Goal: Transaction & Acquisition: Book appointment/travel/reservation

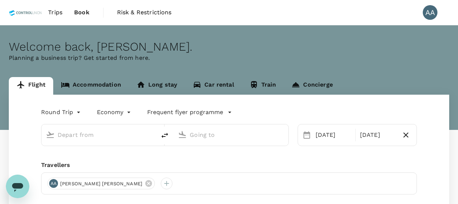
type input "[GEOGRAPHIC_DATA], [GEOGRAPHIC_DATA] (any)"
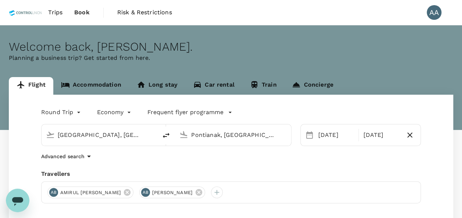
click at [100, 129] on input "[GEOGRAPHIC_DATA], [GEOGRAPHIC_DATA] (any)" at bounding box center [100, 134] width 84 height 11
click at [231, 136] on input "Pontianak, Indonesia (any)" at bounding box center [233, 134] width 84 height 11
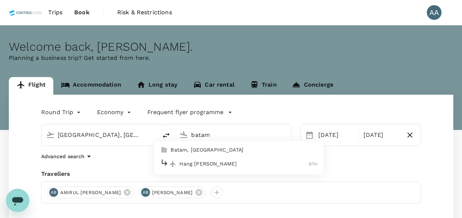
click at [195, 154] on li "Batam, Indonesia" at bounding box center [238, 150] width 169 height 12
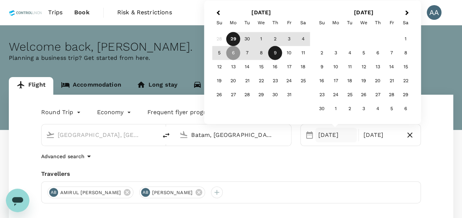
type input "Batam, Indonesia (any)"
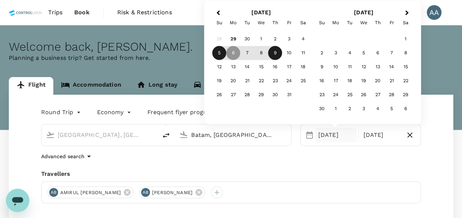
click at [216, 52] on div "5" at bounding box center [219, 53] width 14 height 14
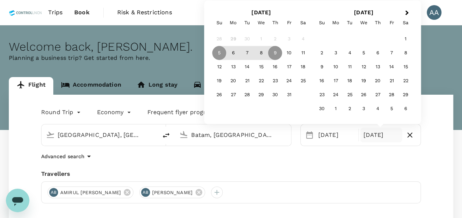
click at [342, 166] on div "Round Trip roundtrip Economy economy Frequent flyer programme Kuala Lumpur, Mal…" at bounding box center [231, 199] width 444 height 208
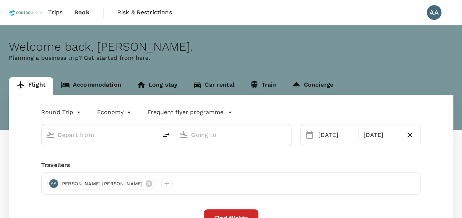
type input "[GEOGRAPHIC_DATA], [GEOGRAPHIC_DATA] (any)"
type input "Pontianak, [GEOGRAPHIC_DATA] (any)"
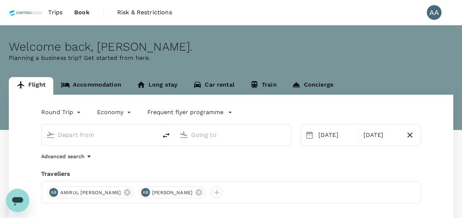
type input "[GEOGRAPHIC_DATA], [GEOGRAPHIC_DATA] (any)"
click at [246, 134] on input "Pontianak, Indonesia (any)" at bounding box center [233, 134] width 84 height 11
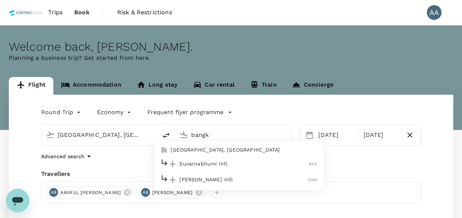
click at [212, 148] on p "Bangkok, Thailand" at bounding box center [243, 150] width 147 height 7
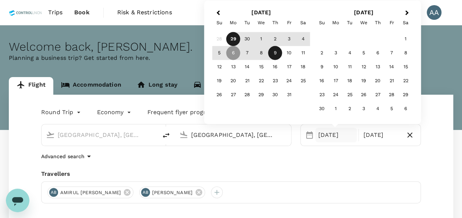
click at [304, 165] on div "Round Trip roundtrip Economy economy Frequent flyer programme Kuala Lumpur, Mal…" at bounding box center [231, 199] width 444 height 208
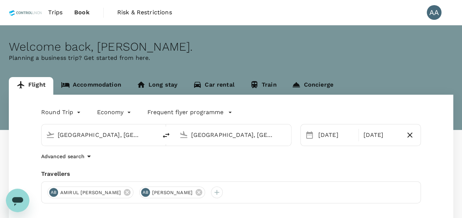
click at [235, 136] on input "Bangkok, Thailand (any)" at bounding box center [233, 134] width 84 height 11
click at [264, 131] on input "Bangkok, Thailand (any)" at bounding box center [233, 134] width 84 height 11
click at [264, 136] on input "Bangkok, Thailand (any)" at bounding box center [233, 134] width 84 height 11
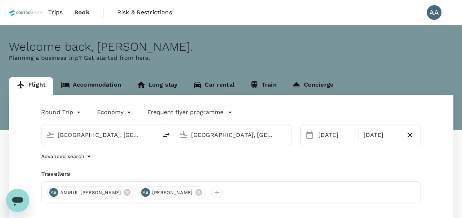
click at [270, 134] on input "Bangkok, Thailand (any)" at bounding box center [233, 134] width 84 height 11
click at [276, 133] on div "Bangkok, Thailand (any)" at bounding box center [238, 135] width 95 height 12
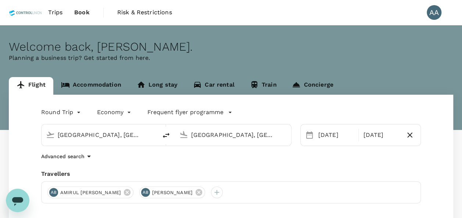
click at [275, 133] on div "Bangkok, Thailand (any)" at bounding box center [238, 135] width 95 height 12
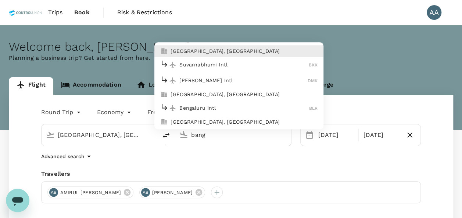
click at [220, 47] on li "Bangkok, Thailand" at bounding box center [238, 51] width 169 height 12
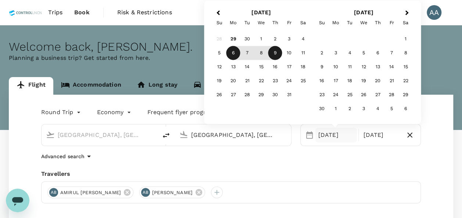
click at [226, 141] on div "Bangkok, Thailand (any)" at bounding box center [231, 134] width 110 height 16
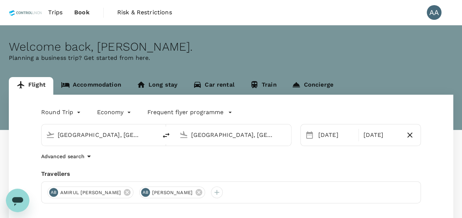
drag, startPoint x: 271, startPoint y: 140, endPoint x: 158, endPoint y: 136, distance: 113.2
click at [158, 136] on div "Kuala Lumpur, Malaysia (any) Bangkok, Thailand (any)" at bounding box center [166, 135] width 250 height 22
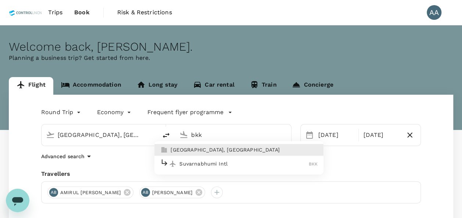
click at [192, 154] on p "Bangkok, Thailand" at bounding box center [243, 150] width 147 height 7
type input "Bangkok, Thailand (any)"
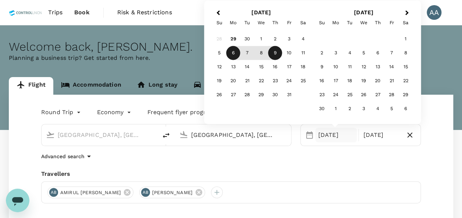
click at [237, 153] on div "Advanced search" at bounding box center [230, 156] width 379 height 9
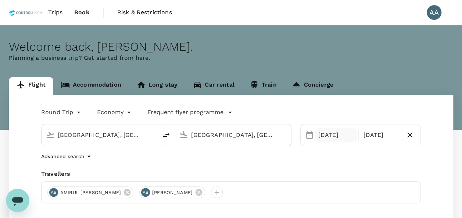
click at [317, 136] on div "06 Oct" at bounding box center [336, 135] width 42 height 15
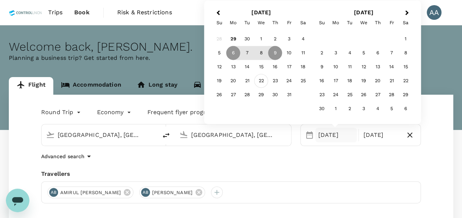
click at [259, 83] on div "22" at bounding box center [261, 81] width 14 height 14
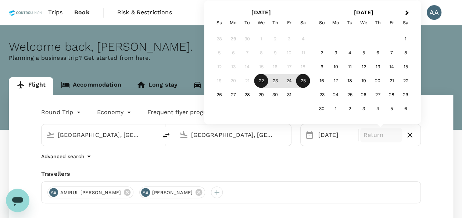
click at [306, 83] on div "25" at bounding box center [303, 81] width 14 height 14
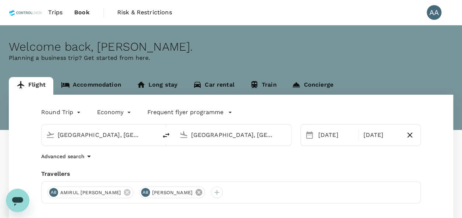
click at [202, 195] on icon at bounding box center [198, 192] width 7 height 7
click at [130, 192] on icon at bounding box center [127, 192] width 7 height 7
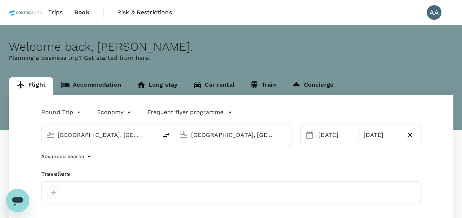
click at [44, 190] on div at bounding box center [230, 192] width 379 height 22
click at [54, 191] on div at bounding box center [53, 193] width 12 height 12
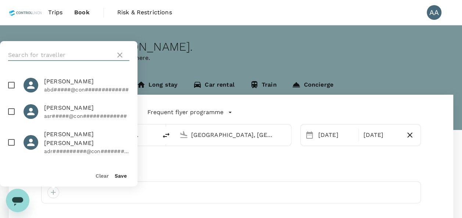
click at [65, 50] on input "text" at bounding box center [60, 55] width 104 height 12
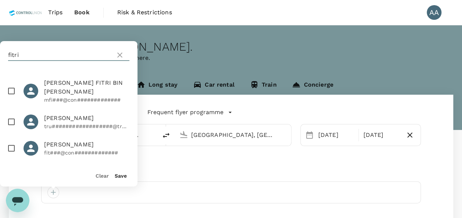
scroll to position [43, 0]
type input "fitri"
click at [14, 142] on input "checkbox" at bounding box center [11, 148] width 15 height 15
checkbox input "true"
click at [116, 175] on button "Save" at bounding box center [121, 176] width 12 height 6
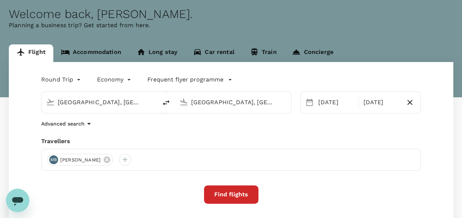
scroll to position [73, 0]
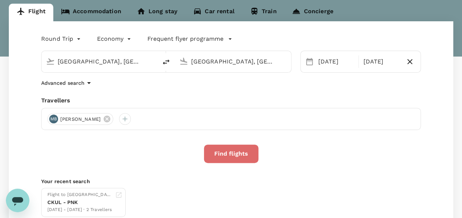
click at [239, 163] on button "Find flights" at bounding box center [231, 154] width 54 height 18
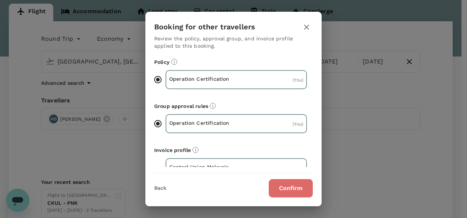
click at [289, 190] on button "Confirm" at bounding box center [291, 188] width 44 height 18
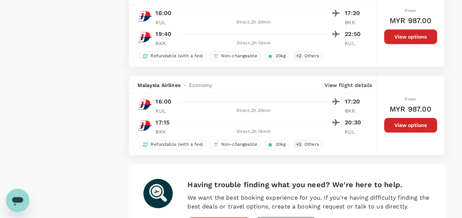
scroll to position [1726, 0]
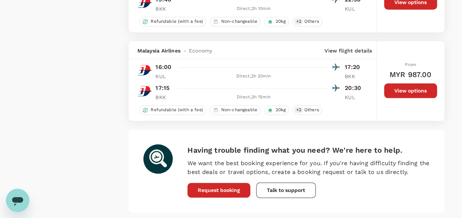
type input "1620"
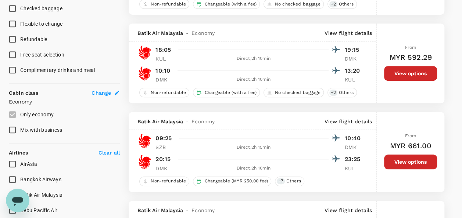
scroll to position [404, 0]
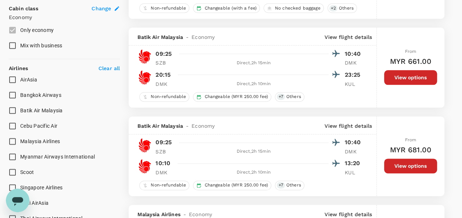
click at [35, 139] on span "Malaysia Airlines" at bounding box center [40, 141] width 40 height 6
click at [20, 139] on input "Malaysia Airlines" at bounding box center [12, 141] width 15 height 15
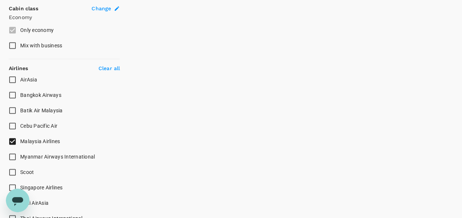
click at [35, 139] on span "Malaysia Airlines" at bounding box center [40, 141] width 40 height 6
click at [20, 139] on input "Malaysia Airlines" at bounding box center [12, 141] width 15 height 15
click at [35, 139] on span "Malaysia Airlines" at bounding box center [40, 141] width 40 height 6
click at [20, 139] on input "Malaysia Airlines" at bounding box center [12, 141] width 15 height 15
checkbox input "true"
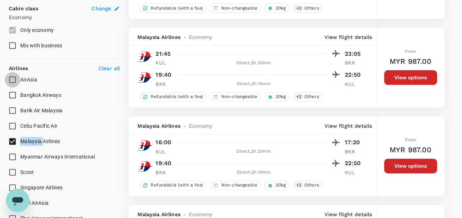
click at [15, 80] on input "AirAsia" at bounding box center [12, 79] width 15 height 15
checkbox input "true"
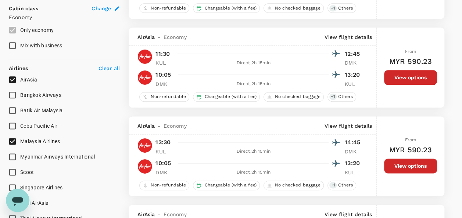
click at [116, 195] on div "AirAsia Bangkok Airways Batik Air Malaysia Cebu Pacific Air Malaysia Airlines M…" at bounding box center [64, 157] width 111 height 170
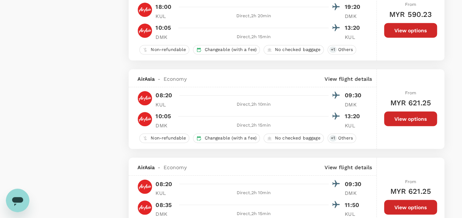
scroll to position [918, 0]
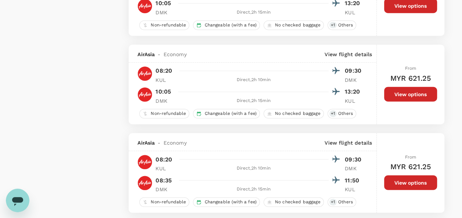
click at [57, 101] on div "Policy Show flights that are hidden by company policy Stops Direct 1 stop 2+ st…" at bounding box center [64, 86] width 111 height 1908
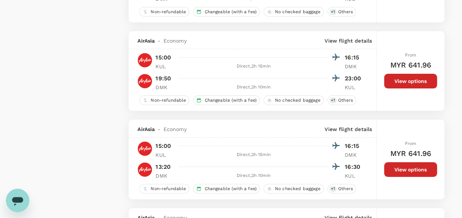
scroll to position [1359, 0]
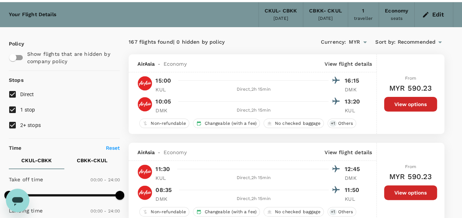
scroll to position [0, 0]
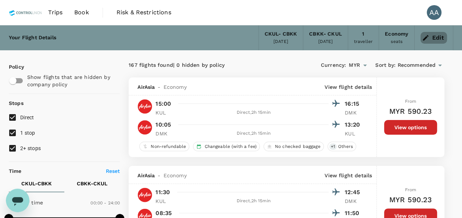
click at [427, 37] on icon "button" at bounding box center [426, 38] width 6 height 6
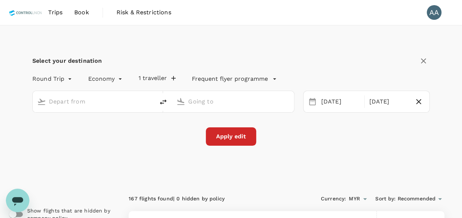
type input "Kuala Lumpur, Malaysia (any)"
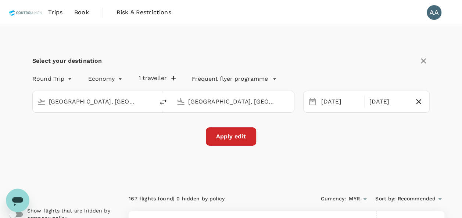
click at [237, 99] on input "Bangkok, Thailand (any)" at bounding box center [233, 101] width 90 height 11
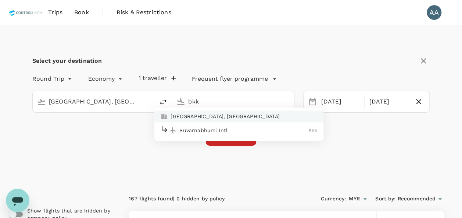
click at [204, 130] on p "Suvarnabhumi Intl" at bounding box center [243, 130] width 129 height 7
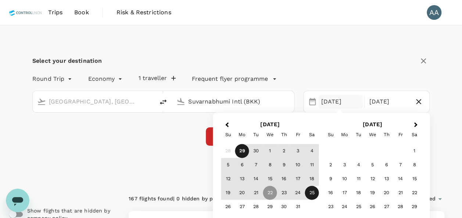
type input "Suvarnabhumi Intl (BKK)"
click at [129, 159] on div "Select your destination Round Trip roundtrip Economy economy 1 traveller Freque…" at bounding box center [231, 104] width 444 height 159
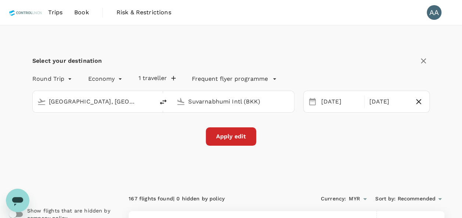
click at [234, 140] on button "Apply edit" at bounding box center [231, 136] width 50 height 18
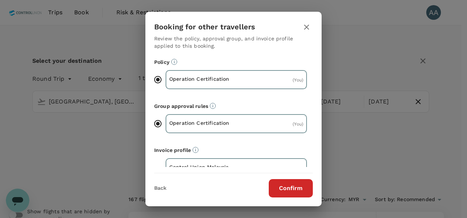
click at [295, 188] on button "Confirm" at bounding box center [291, 188] width 44 height 18
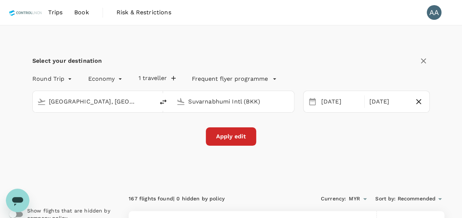
checkbox input "false"
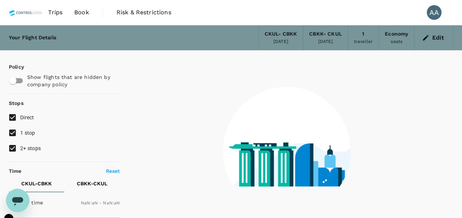
checkbox input "false"
type input "1440"
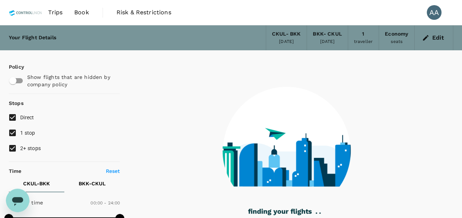
type input "820"
checkbox input "true"
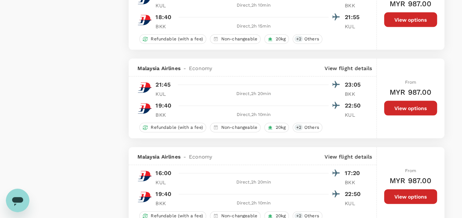
type input "1620"
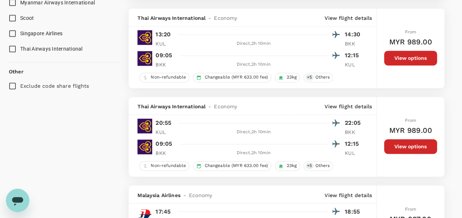
scroll to position [441, 0]
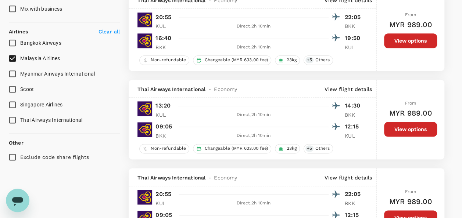
click at [41, 56] on span "Malaysia Airlines" at bounding box center [40, 58] width 40 height 6
click at [20, 56] on input "Malaysia Airlines" at bounding box center [12, 58] width 15 height 15
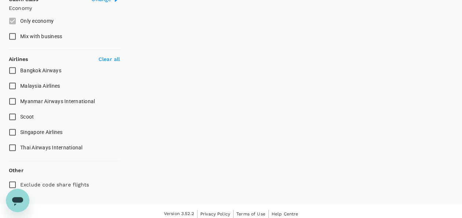
scroll to position [417, 0]
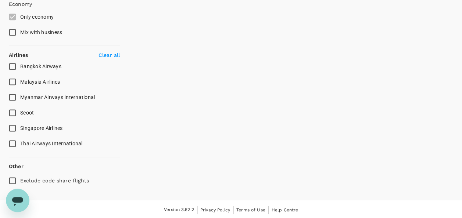
click at [10, 78] on input "Malaysia Airlines" at bounding box center [12, 81] width 15 height 15
checkbox input "true"
click at [13, 95] on input "Myanmar Airways International" at bounding box center [12, 97] width 15 height 15
checkbox input "true"
click at [14, 106] on input "Scoot" at bounding box center [12, 112] width 15 height 15
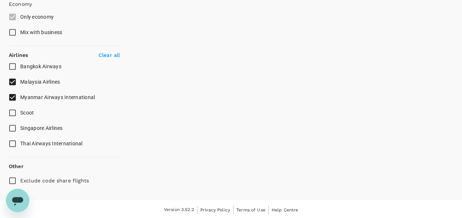
checkbox input "true"
click at [15, 122] on input "Singapore Airlines" at bounding box center [12, 127] width 15 height 15
checkbox input "true"
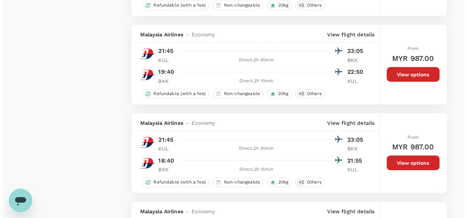
scroll to position [955, 0]
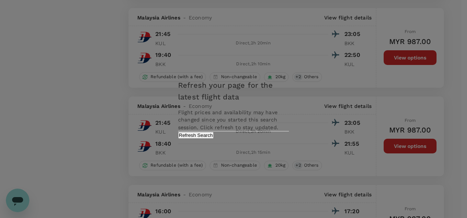
click at [264, 137] on div "Refresh your page for the latest flight data Flight prices and availability may…" at bounding box center [233, 109] width 129 height 74
click at [264, 136] on div "Refresh your page for the latest flight data Flight prices and availability may…" at bounding box center [233, 109] width 129 height 74
click at [214, 139] on button "Refresh Search" at bounding box center [196, 135] width 36 height 7
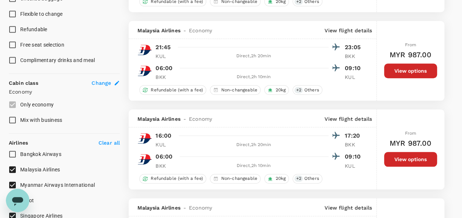
scroll to position [331, 0]
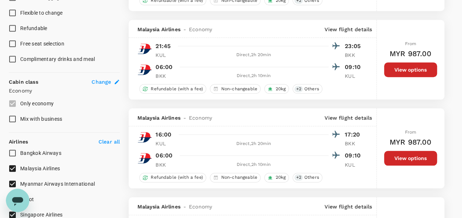
type input "1620"
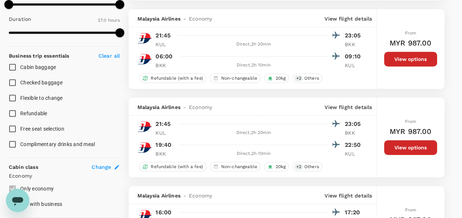
scroll to position [257, 0]
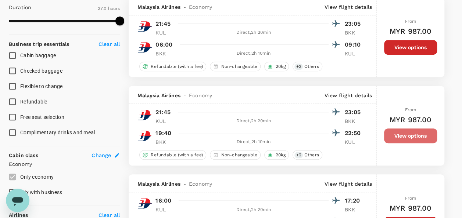
click at [387, 133] on button "View options" at bounding box center [410, 136] width 53 height 15
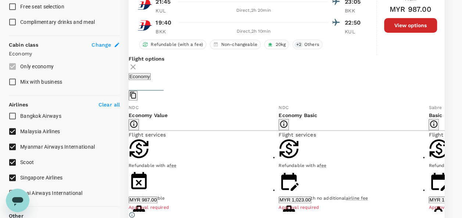
scroll to position [379, 0]
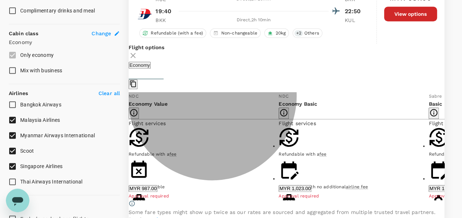
click at [157, 186] on button "MYR 987.00" at bounding box center [143, 188] width 29 height 7
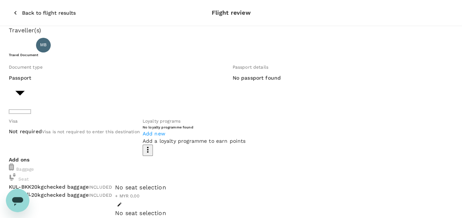
click at [47, 49] on span "MB" at bounding box center [43, 45] width 7 height 7
click at [90, 50] on p "MUHAMMAD FITRI BIN ZAKARIA" at bounding box center [104, 45] width 101 height 9
click at [93, 123] on li "Passport" at bounding box center [66, 125] width 96 height 12
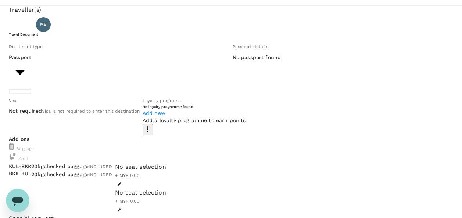
scroll to position [37, 0]
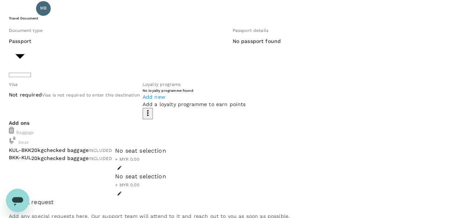
click at [75, 57] on li "Passport" at bounding box center [66, 51] width 96 height 12
click at [51, 99] on div "Visa is not required to enter this destination" at bounding box center [91, 95] width 98 height 8
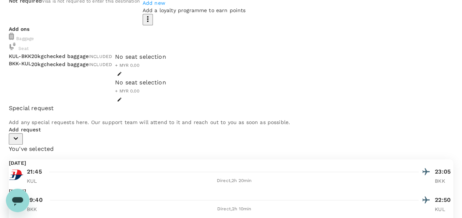
scroll to position [0, 0]
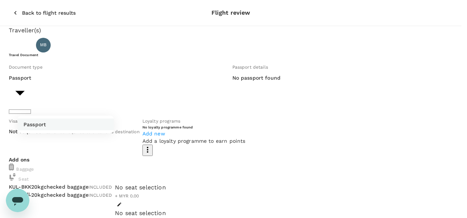
click at [226, 182] on div at bounding box center [233, 109] width 467 height 218
click at [233, 82] on h6 "No passport found" at bounding box center [257, 78] width 48 height 8
click at [233, 82] on div "No passport found" at bounding box center [257, 78] width 48 height 8
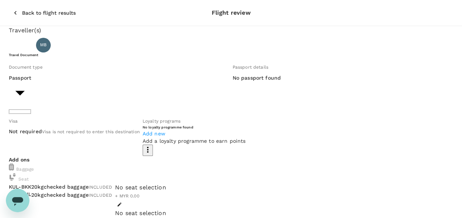
click at [233, 82] on div "No passport found" at bounding box center [257, 78] width 48 height 8
click at [31, 94] on div "Passport Passport ​" at bounding box center [20, 94] width 22 height 40
click at [106, 105] on div at bounding box center [233, 109] width 467 height 218
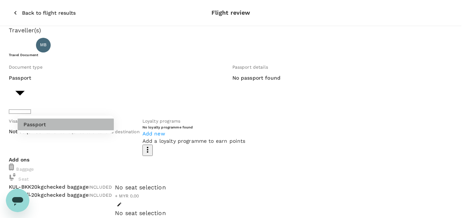
click at [98, 127] on li "Passport" at bounding box center [66, 125] width 96 height 12
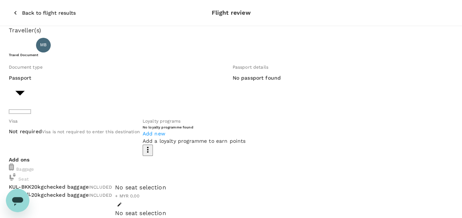
click at [233, 82] on div "No passport found" at bounding box center [257, 78] width 48 height 8
click at [14, 11] on icon "button" at bounding box center [15, 13] width 2 height 4
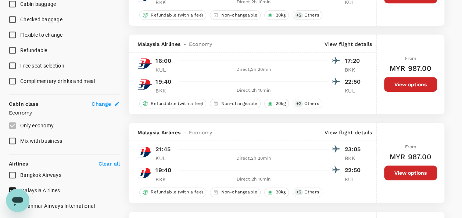
scroll to position [331, 0]
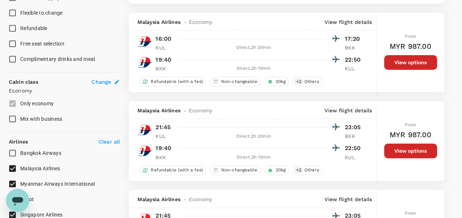
click at [393, 152] on button "View options" at bounding box center [410, 151] width 53 height 15
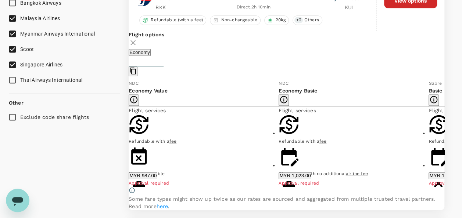
scroll to position [541, 0]
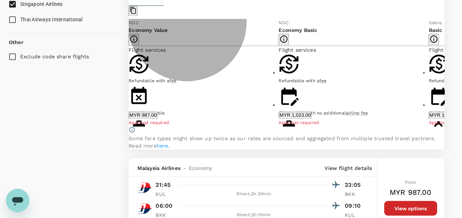
click at [157, 112] on button "MYR 987.00" at bounding box center [143, 115] width 29 height 7
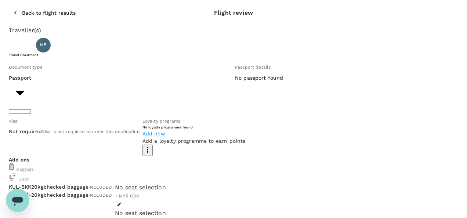
click at [75, 127] on li "Passport" at bounding box center [66, 125] width 96 height 12
click at [233, 82] on h6 "No passport found" at bounding box center [257, 78] width 48 height 8
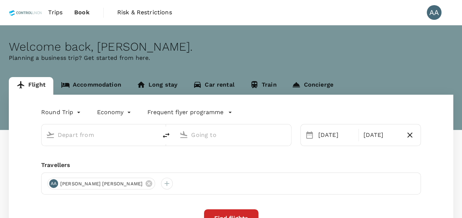
type input "[GEOGRAPHIC_DATA], [GEOGRAPHIC_DATA] (any)"
type input "Suvarnabhumi Intl (BKK)"
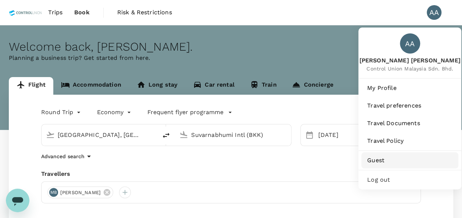
click at [382, 158] on span "Guest" at bounding box center [409, 160] width 85 height 9
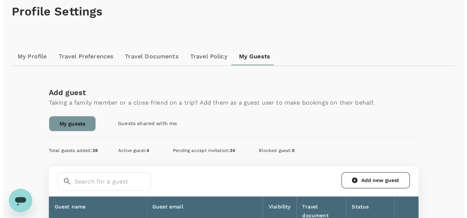
scroll to position [110, 0]
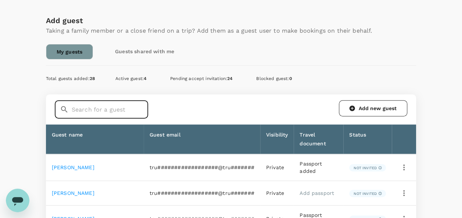
click at [118, 110] on input "text" at bounding box center [110, 109] width 76 height 18
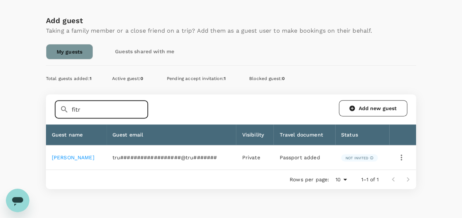
type input "fitr"
click at [401, 154] on icon "button" at bounding box center [401, 157] width 9 height 9
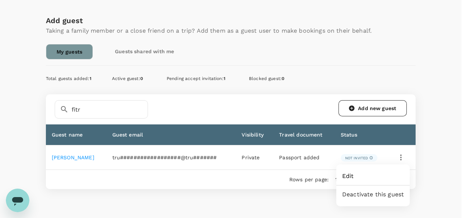
click at [368, 178] on span "Edit" at bounding box center [373, 176] width 62 height 9
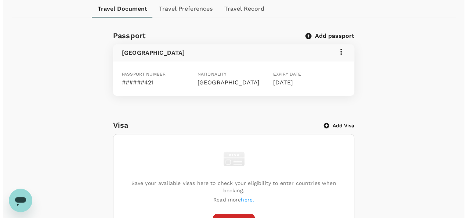
scroll to position [222, 0]
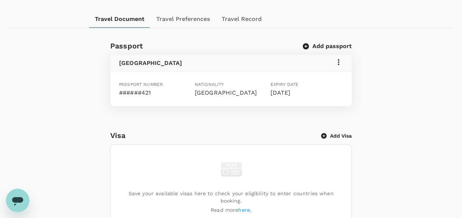
click at [339, 58] on icon at bounding box center [338, 62] width 9 height 9
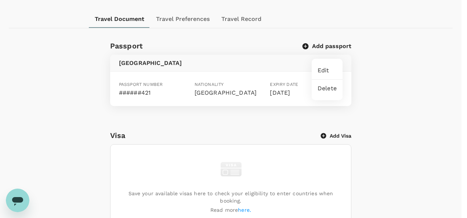
click at [325, 74] on span "Edit" at bounding box center [327, 70] width 19 height 9
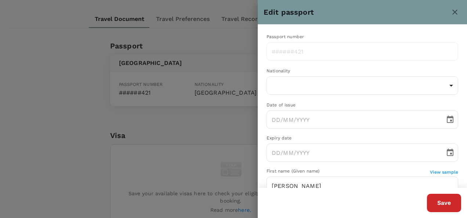
type input "04/03/2024"
type input "04/03/2029"
type input "19/05/1988"
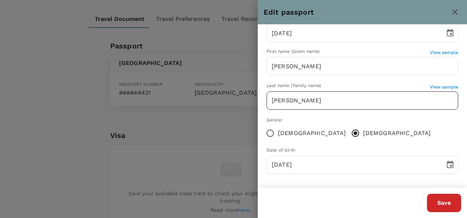
scroll to position [120, 0]
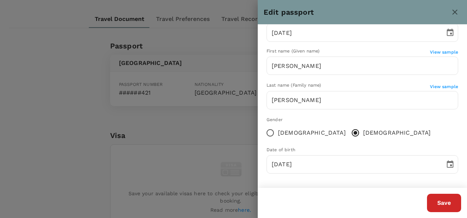
click at [431, 201] on button "Save" at bounding box center [444, 203] width 34 height 18
click at [443, 205] on button "Save" at bounding box center [444, 203] width 34 height 18
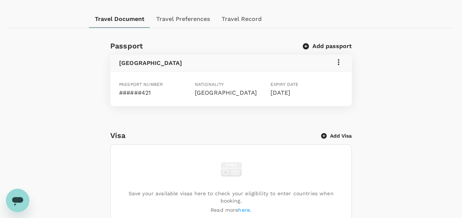
click at [342, 58] on icon at bounding box center [338, 62] width 9 height 9
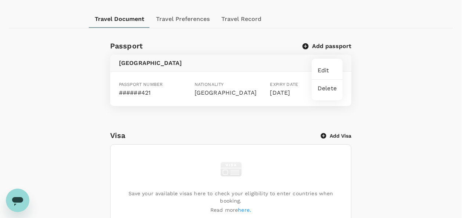
click at [341, 52] on div at bounding box center [233, 109] width 467 height 218
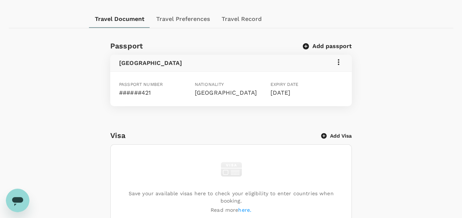
click at [341, 58] on icon at bounding box center [338, 62] width 9 height 9
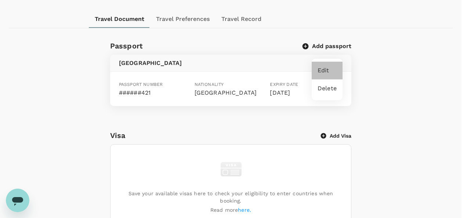
click at [332, 63] on div "Edit" at bounding box center [327, 71] width 31 height 18
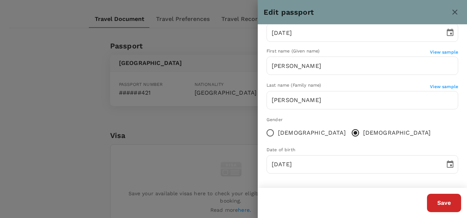
click at [319, 148] on div "Date of birth" at bounding box center [363, 150] width 192 height 7
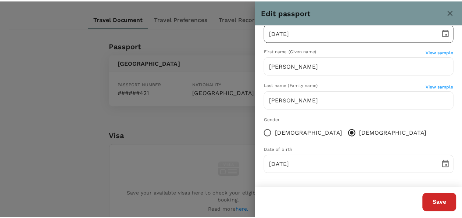
scroll to position [0, 0]
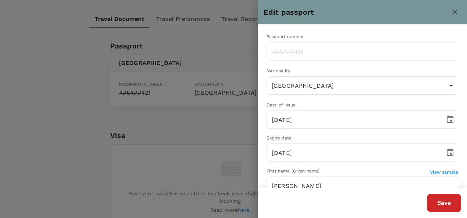
click at [449, 202] on button "Save" at bounding box center [444, 203] width 34 height 18
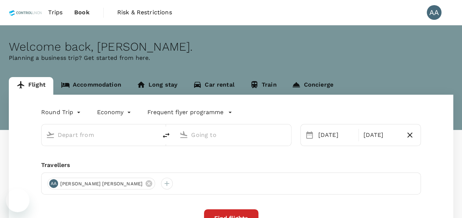
type input "[GEOGRAPHIC_DATA], [GEOGRAPHIC_DATA] (any)"
type input "Suvarnabhumi Intl (BKK)"
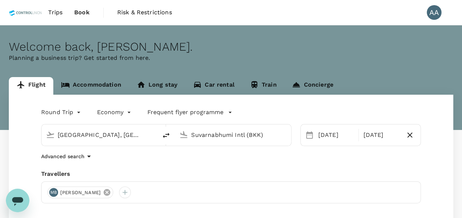
click at [110, 195] on icon at bounding box center [107, 192] width 7 height 7
click at [50, 191] on div at bounding box center [53, 193] width 12 height 12
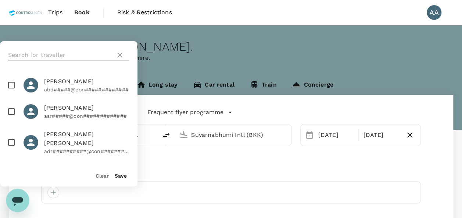
click at [76, 52] on input "text" at bounding box center [60, 55] width 104 height 12
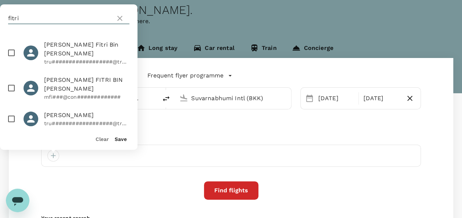
scroll to position [37, 0]
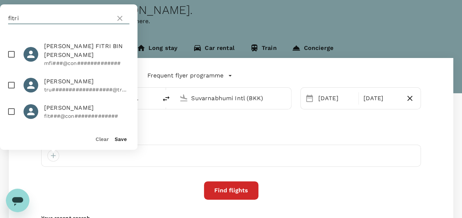
type input "fitri"
click at [8, 79] on input "checkbox" at bounding box center [11, 85] width 15 height 15
checkbox input "true"
click at [120, 138] on button "Save" at bounding box center [121, 139] width 12 height 6
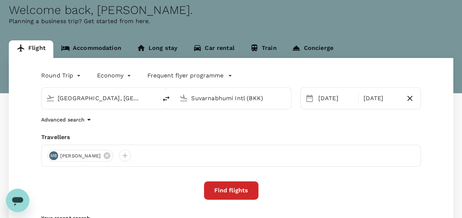
click at [234, 187] on button "Find flights" at bounding box center [231, 190] width 54 height 18
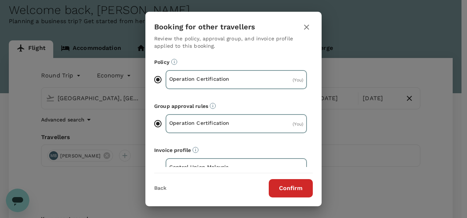
click at [299, 186] on button "Confirm" at bounding box center [291, 188] width 44 height 18
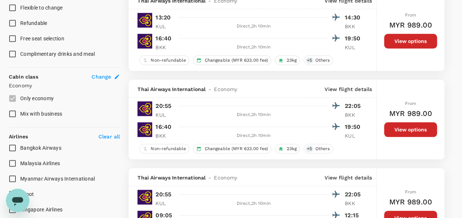
scroll to position [367, 0]
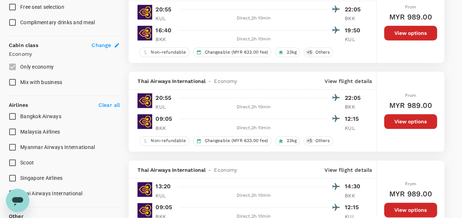
click at [42, 146] on span "Myanmar Airways International" at bounding box center [57, 147] width 75 height 6
click at [20, 146] on input "Myanmar Airways International" at bounding box center [12, 147] width 15 height 15
click at [42, 146] on span "Myanmar Airways International" at bounding box center [57, 147] width 75 height 6
click at [20, 146] on input "Myanmar Airways International" at bounding box center [12, 147] width 15 height 15
checkbox input "false"
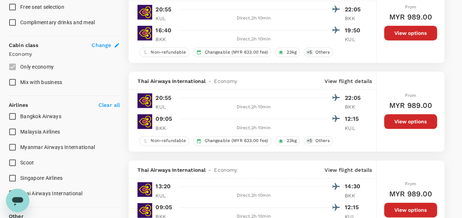
click at [39, 134] on span "Malaysia Airlines" at bounding box center [40, 131] width 40 height 9
click at [20, 134] on input "Malaysia Airlines" at bounding box center [12, 131] width 15 height 15
checkbox input "true"
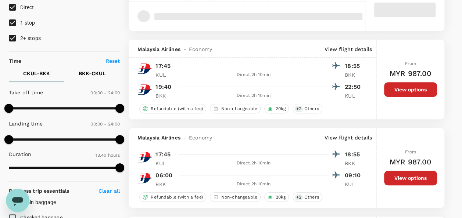
scroll to position [0, 0]
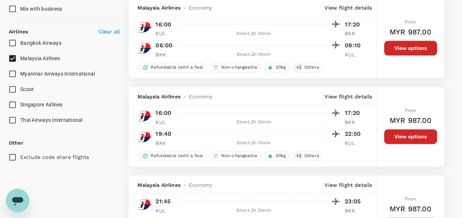
type input "1620"
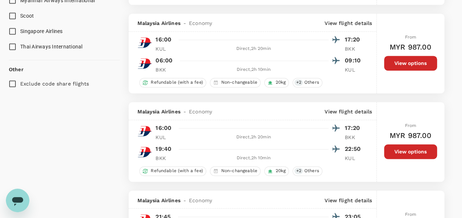
click at [415, 152] on button "View options" at bounding box center [410, 151] width 53 height 15
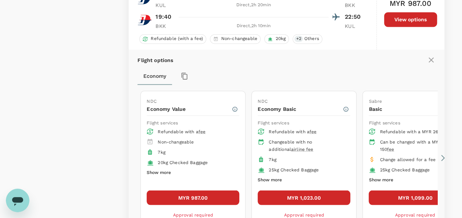
scroll to position [689, 0]
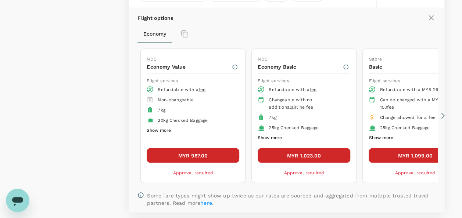
click at [224, 151] on button "MYR 987.00" at bounding box center [193, 155] width 93 height 15
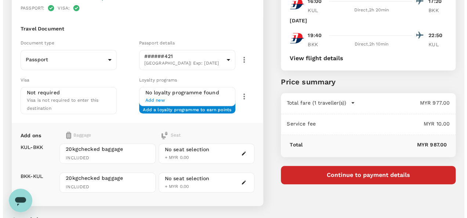
scroll to position [157, 0]
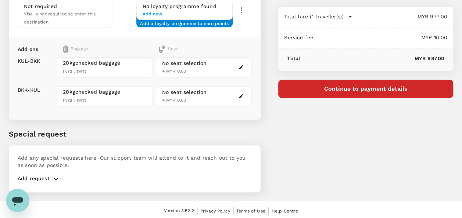
click at [317, 93] on button "Continue to payment details" at bounding box center [365, 89] width 175 height 18
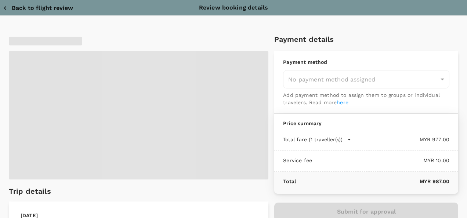
type input "9e254831-a140-43d4-90d9-f4bdc71b84d3"
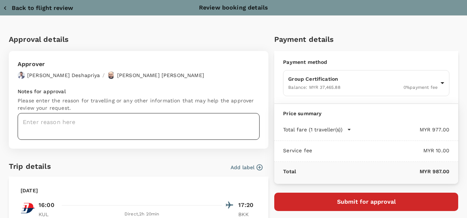
click at [156, 123] on textarea at bounding box center [139, 126] width 242 height 27
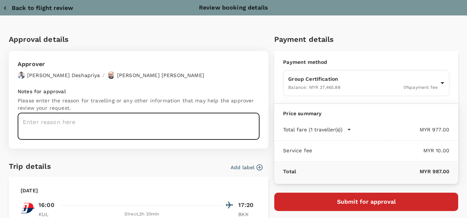
click at [6, 6] on icon "button" at bounding box center [4, 7] width 7 height 7
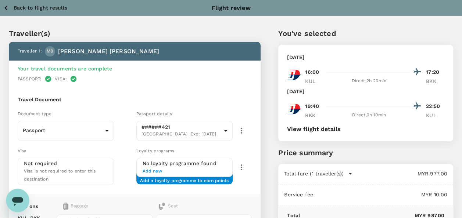
click at [3, 6] on icon "button" at bounding box center [5, 7] width 9 height 9
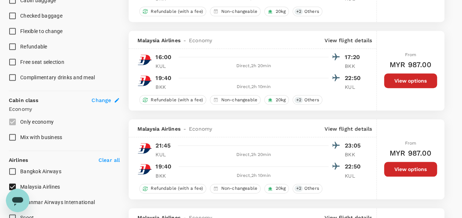
scroll to position [386, 0]
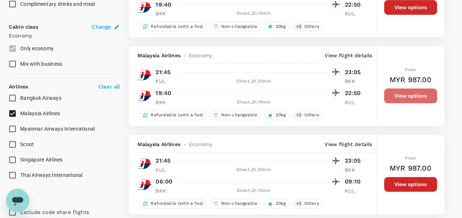
click at [394, 98] on button "View options" at bounding box center [410, 96] width 53 height 15
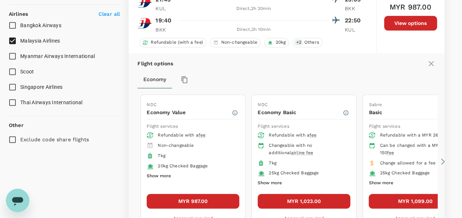
scroll to position [505, 0]
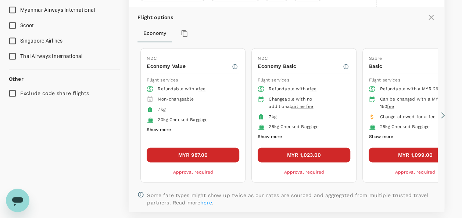
click at [181, 148] on button "MYR 987.00" at bounding box center [193, 155] width 93 height 15
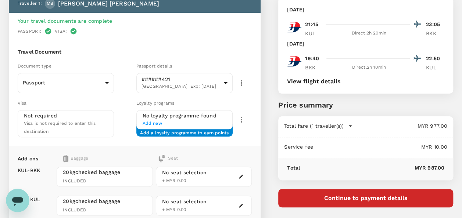
scroll to position [37, 0]
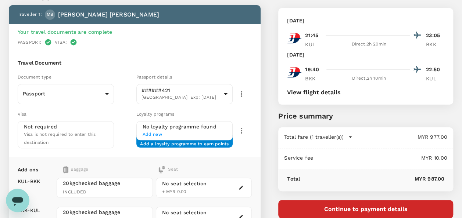
click at [380, 21] on div "[DATE]" at bounding box center [365, 20] width 157 height 7
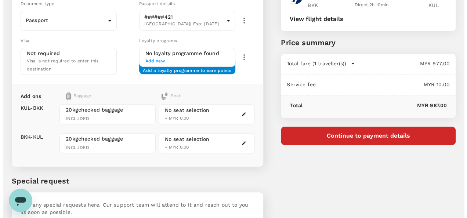
scroll to position [157, 0]
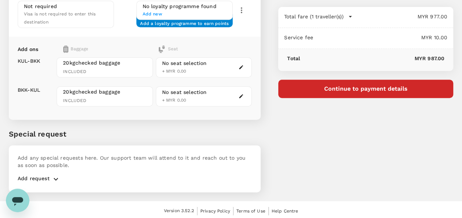
click at [327, 93] on button "Continue to payment details" at bounding box center [365, 89] width 175 height 18
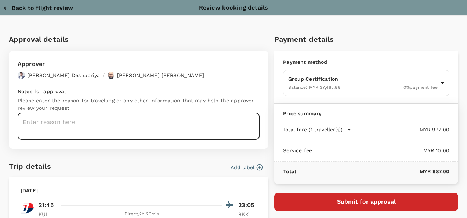
click at [90, 124] on textarea at bounding box center [139, 126] width 242 height 27
paste textarea "GSTC Destination Training 23-24 October 2025. At Ascott Thonglor Bangkok Cost u…"
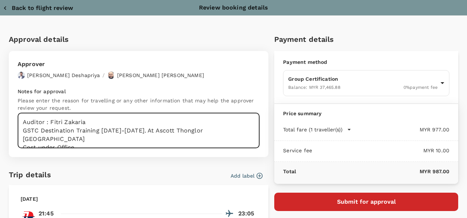
click at [21, 129] on textarea "Auditor : Fitri Zakaria GSTC Destination Training 23-24 October 2025. At Ascott…" at bounding box center [139, 130] width 242 height 35
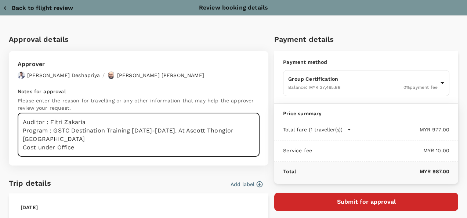
click at [131, 133] on textarea "Auditor : Fitri Zakaria Program : GSTC Destination Training 23-24 October 2025.…" at bounding box center [139, 135] width 242 height 44
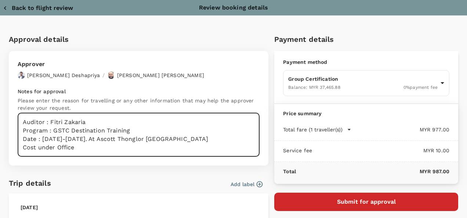
click at [104, 141] on textarea "Auditor : Fitri Zakaria Program : GSTC Destination Training Date : 23-24 Octobe…" at bounding box center [139, 135] width 242 height 44
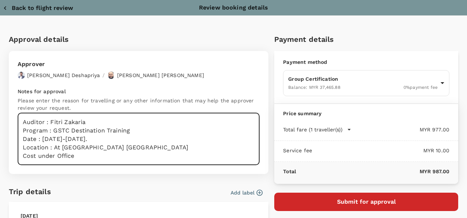
click at [37, 156] on textarea "Auditor : Fitri Zakaria Program : GSTC Destination Training Date : 23-24 Octobe…" at bounding box center [139, 139] width 242 height 52
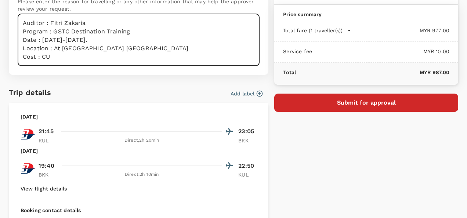
scroll to position [115, 0]
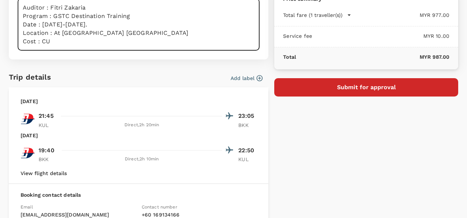
type textarea "Auditor : Fitri Zakaria Program : GSTC Destination Training Date : 23-24 Octobe…"
click at [331, 90] on button "Submit for approval" at bounding box center [366, 87] width 184 height 18
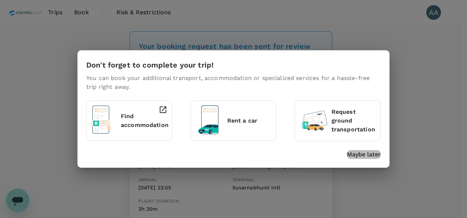
click at [362, 155] on p "Maybe later" at bounding box center [364, 154] width 34 height 9
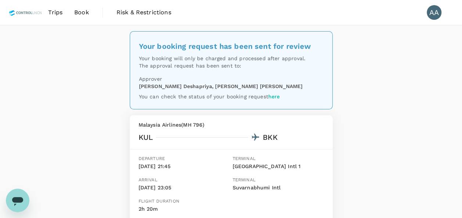
click at [73, 10] on link "Book" at bounding box center [81, 12] width 26 height 25
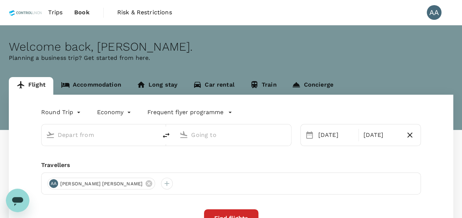
type input "[GEOGRAPHIC_DATA], [GEOGRAPHIC_DATA] (any)"
type input "Suvarnabhumi Intl (BKK)"
type input "[GEOGRAPHIC_DATA], [GEOGRAPHIC_DATA] (any)"
type input "Suvarnabhumi Intl (BKK)"
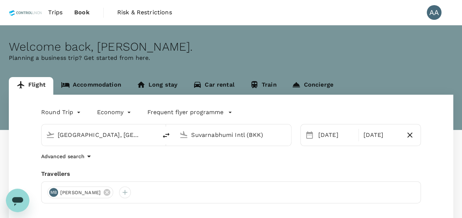
click at [104, 82] on link "Accommodation" at bounding box center [91, 86] width 76 height 18
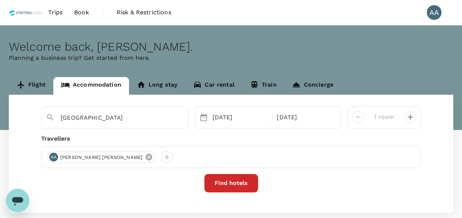
click at [145, 156] on icon at bounding box center [149, 157] width 8 height 8
click at [50, 156] on div at bounding box center [53, 157] width 12 height 12
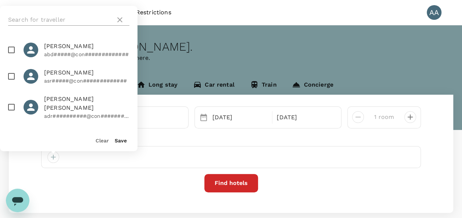
click at [75, 18] on input "text" at bounding box center [60, 20] width 104 height 12
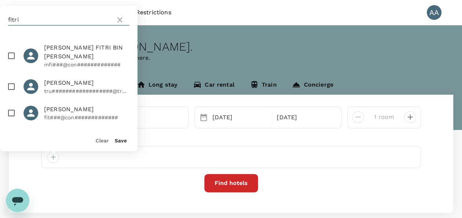
scroll to position [43, 0]
type input "fitri"
click at [12, 79] on input "checkbox" at bounding box center [11, 86] width 15 height 15
checkbox input "true"
drag, startPoint x: 120, startPoint y: 132, endPoint x: 118, endPoint y: 140, distance: 7.5
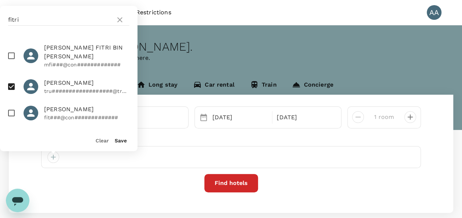
click at [120, 134] on div "Save" at bounding box center [118, 137] width 18 height 15
click at [118, 140] on button "Save" at bounding box center [121, 141] width 12 height 6
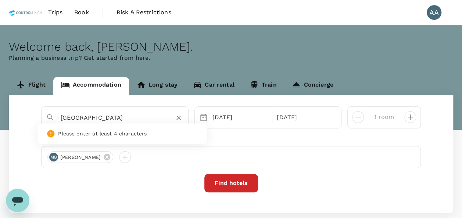
drag, startPoint x: 98, startPoint y: 115, endPoint x: 0, endPoint y: 105, distance: 98.2
click at [3, 106] on div "Flight Accommodation Long stay Car rental Train Concierge [GEOGRAPHIC_DATA] No …" at bounding box center [231, 145] width 462 height 136
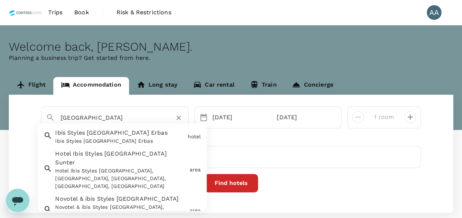
drag, startPoint x: 104, startPoint y: 119, endPoint x: 31, endPoint y: 115, distance: 73.5
click at [32, 115] on div "[GEOGRAPHIC_DATA] Ibis Styles [GEOGRAPHIC_DATA] Erbas Ibis Styles [GEOGRAPHIC_D…" at bounding box center [231, 154] width 444 height 118
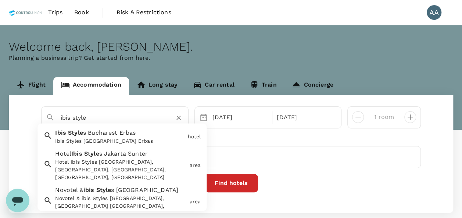
paste input "Bangkok Sukhumvit Phra Khanong"
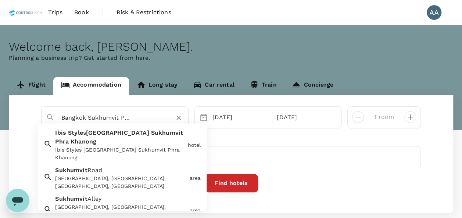
click at [151, 135] on span "Sukhumvit" at bounding box center [167, 133] width 32 height 7
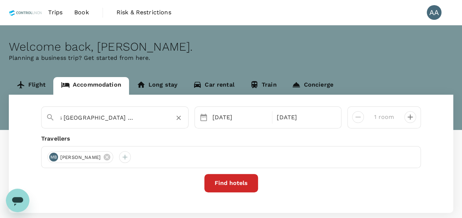
type input "Ibis Styles [GEOGRAPHIC_DATA] Sukhumvit Phra Khanong"
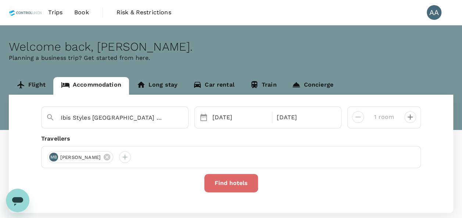
click at [222, 188] on button "Find hotels" at bounding box center [231, 183] width 54 height 18
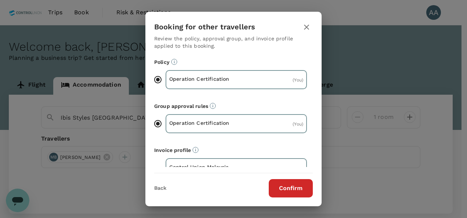
click at [308, 191] on button "Confirm" at bounding box center [291, 188] width 44 height 18
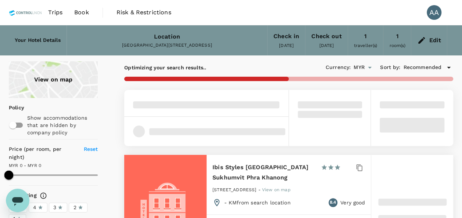
scroll to position [73, 0]
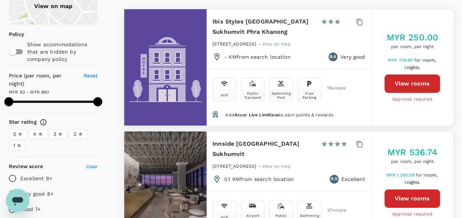
type input "860.44"
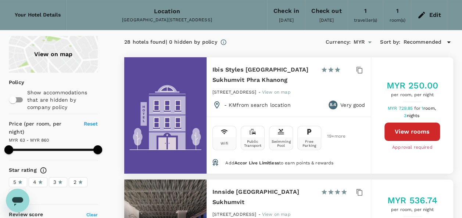
scroll to position [37, 0]
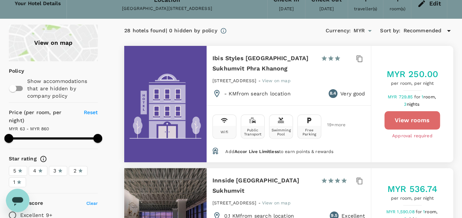
click at [414, 126] on button "View rooms" at bounding box center [411, 120] width 55 height 18
click at [425, 120] on button "View rooms" at bounding box center [411, 120] width 55 height 18
click at [412, 121] on button "View rooms" at bounding box center [411, 120] width 55 height 18
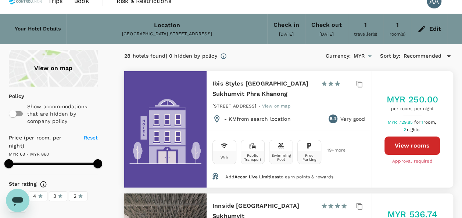
scroll to position [0, 0]
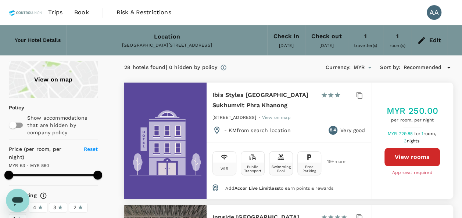
click at [57, 13] on span "Trips" at bounding box center [55, 12] width 14 height 9
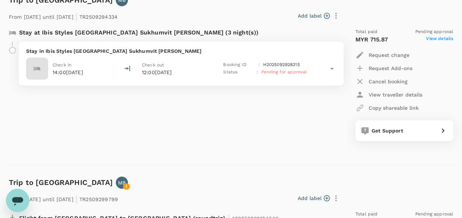
scroll to position [1433, 0]
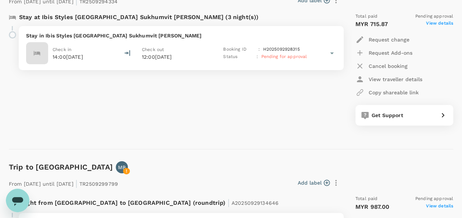
click at [431, 25] on span "View details" at bounding box center [439, 24] width 27 height 9
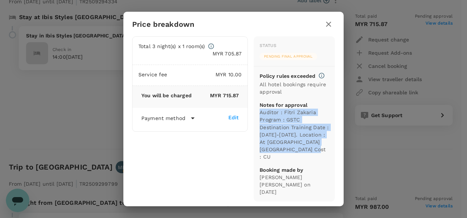
drag, startPoint x: 260, startPoint y: 115, endPoint x: 324, endPoint y: 159, distance: 77.6
click at [324, 159] on p "Auditor : Fitri Zakaria Program : GSTC Destination Training Date : [DATE]-[DATE…" at bounding box center [294, 134] width 69 height 51
copy p "Auditor : Fitri Zakaria Program : GSTC Destination Training Date : [DATE]-[DATE…"
click at [414, 154] on div "Price breakdown Total 3 night(s) x 1 room(s) MYR 705.87 Service fee MYR 10.00 Y…" at bounding box center [233, 109] width 467 height 218
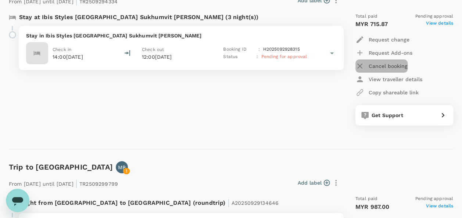
click at [383, 63] on p "Cancel booking" at bounding box center [387, 65] width 39 height 7
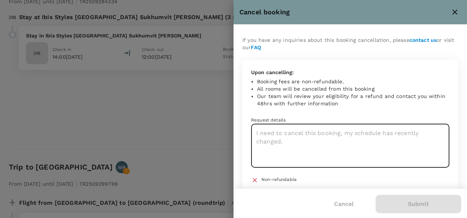
click at [359, 144] on textarea at bounding box center [350, 146] width 198 height 44
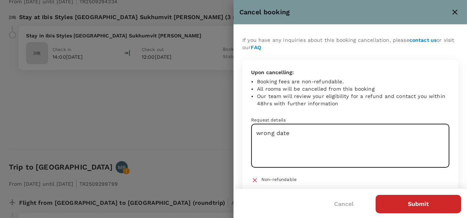
type textarea "wrong date"
click at [414, 207] on button "Submit" at bounding box center [419, 204] width 86 height 18
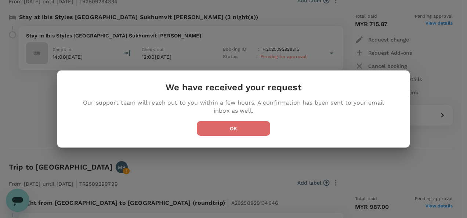
click at [214, 125] on button "OK" at bounding box center [233, 128] width 73 height 15
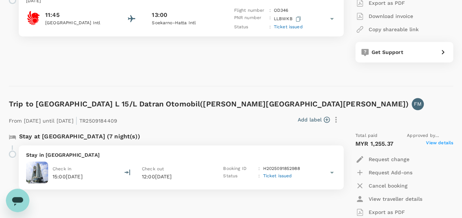
scroll to position [0, 0]
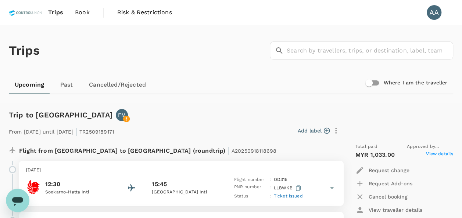
click at [86, 7] on link "Book" at bounding box center [82, 12] width 26 height 25
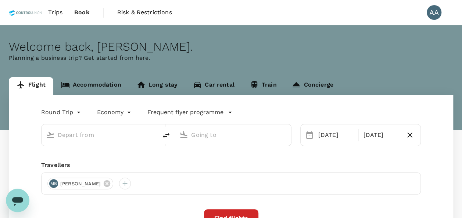
click at [86, 14] on span "Book" at bounding box center [81, 12] width 15 height 9
type input "[GEOGRAPHIC_DATA], [GEOGRAPHIC_DATA] (any)"
type input "Suvarnabhumi Intl (BKK)"
type input "Kuala Lumpur, Malaysia (any)"
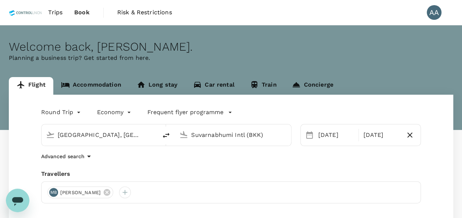
click at [262, 138] on input "Suvarnabhumi Intl (BKK)" at bounding box center [233, 134] width 84 height 11
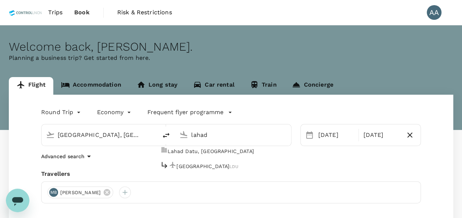
click at [216, 163] on p "Lahad Datu Airport" at bounding box center [202, 166] width 53 height 7
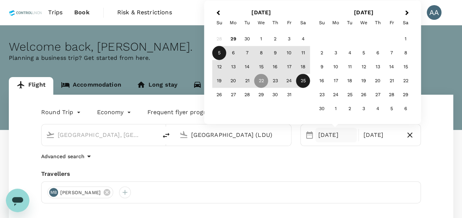
type input "Lahad Datu Airport (LDU)"
click at [221, 51] on div "5" at bounding box center [219, 53] width 14 height 14
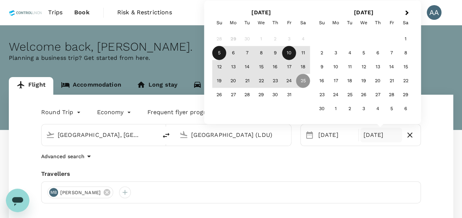
click at [288, 51] on div "10" at bounding box center [289, 53] width 14 height 14
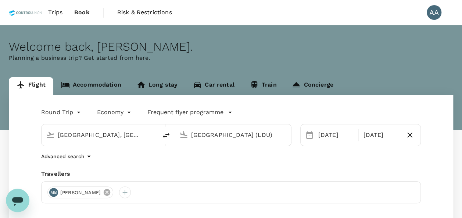
click at [110, 191] on icon at bounding box center [107, 192] width 7 height 7
click at [52, 191] on div at bounding box center [53, 193] width 12 height 12
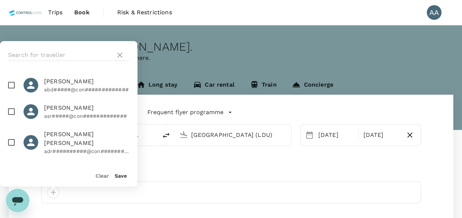
click at [54, 48] on div at bounding box center [68, 55] width 137 height 28
click at [52, 51] on input "text" at bounding box center [60, 55] width 104 height 12
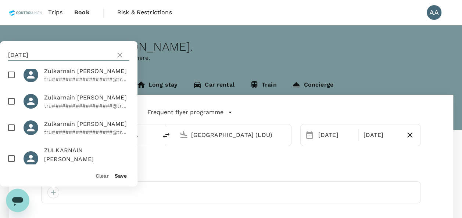
scroll to position [16, 0]
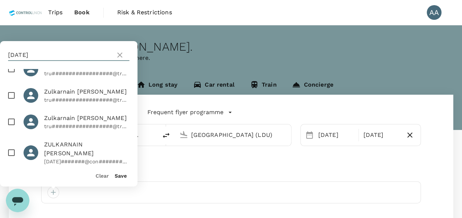
type input "zul"
click at [11, 145] on input "checkbox" at bounding box center [11, 152] width 15 height 15
checkbox input "true"
click at [120, 174] on button "Save" at bounding box center [121, 176] width 12 height 6
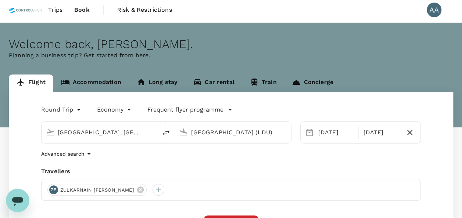
scroll to position [110, 0]
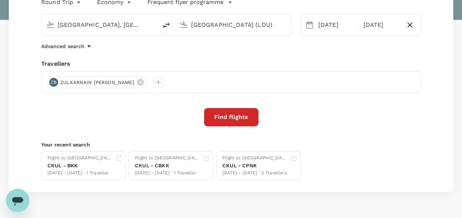
click at [240, 111] on button "Find flights" at bounding box center [231, 117] width 54 height 18
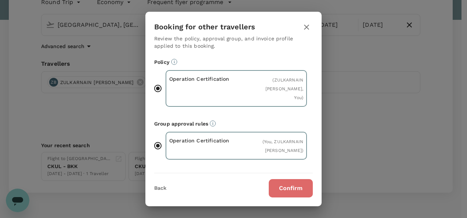
click at [296, 189] on button "Confirm" at bounding box center [291, 188] width 44 height 18
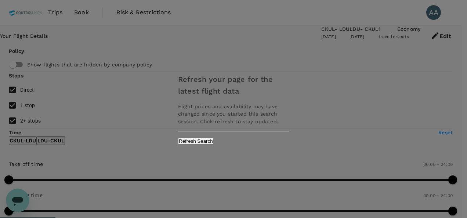
click at [259, 157] on div "Refresh your page for the latest flight data Flight prices and availability may…" at bounding box center [233, 109] width 467 height 218
click at [214, 145] on button "Refresh Search" at bounding box center [196, 141] width 36 height 7
click at [266, 142] on div "Refreshing..." at bounding box center [233, 140] width 111 height 7
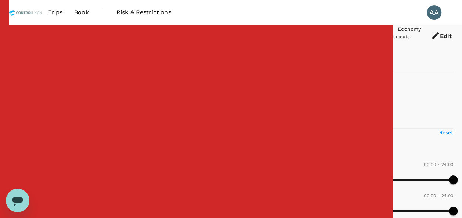
type input "MYR"
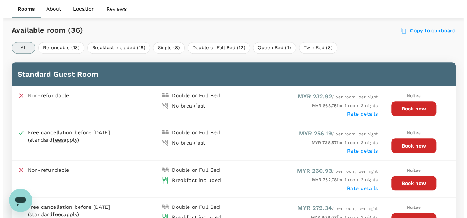
scroll to position [331, 0]
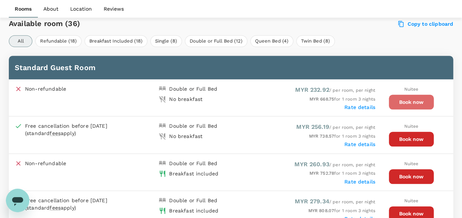
click at [406, 101] on button "Book now" at bounding box center [411, 102] width 45 height 15
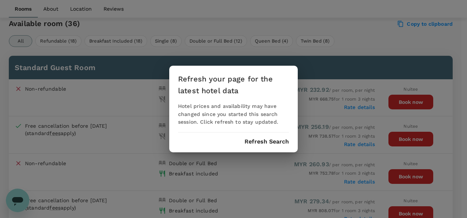
click at [271, 140] on button "Refresh Search" at bounding box center [267, 141] width 44 height 7
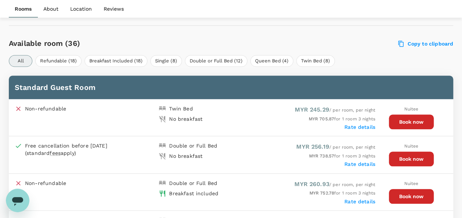
scroll to position [331, 0]
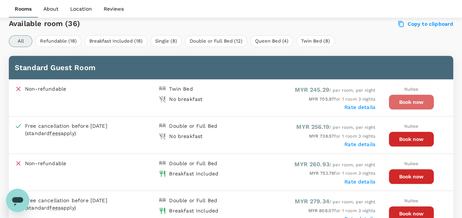
click at [417, 100] on button "Book now" at bounding box center [411, 102] width 45 height 15
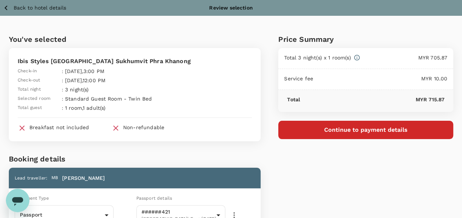
drag, startPoint x: 364, startPoint y: 24, endPoint x: 349, endPoint y: 22, distance: 14.9
click at [364, 24] on div "Price Summary Total 3 night(s) x 1 room(s) MYR 705.87 Service fee MYR 10.00 Tot…" at bounding box center [356, 196] width 192 height 361
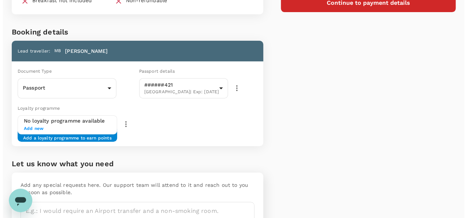
scroll to position [66, 0]
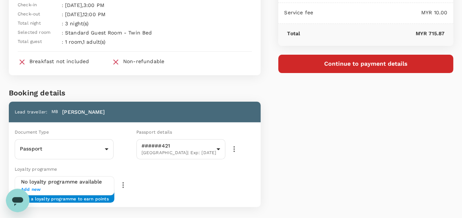
click at [349, 61] on button "Continue to payment details" at bounding box center [365, 64] width 175 height 18
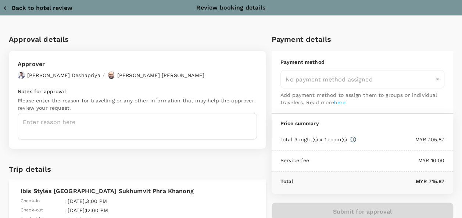
type input "9e254831-a140-43d4-90d9-f4bdc71b84d3"
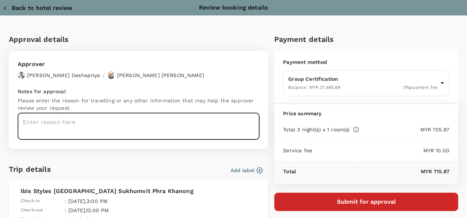
drag, startPoint x: 88, startPoint y: 122, endPoint x: 467, endPoint y: 190, distance: 385.2
click at [89, 122] on textarea at bounding box center [139, 126] width 242 height 27
paste textarea "GSTC Destination Training 23-24 October 2025. At Ascott Thonglor Bangkok Cost u…"
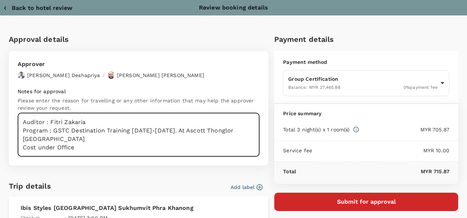
click at [133, 129] on textarea "Auditor : Fitri Zakaria Program : GSTC Destination Training 23-24 October 2025.…" at bounding box center [139, 135] width 242 height 44
click at [130, 130] on textarea "Auditor : Fitri Zakaria Program : GSTC Destination Training 23-24 October 2025.…" at bounding box center [139, 135] width 242 height 44
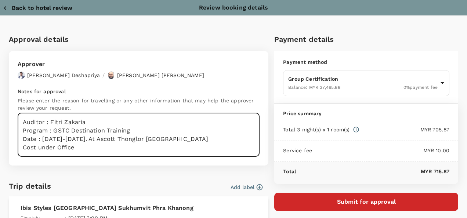
click at [105, 139] on textarea "Auditor : Fitri Zakaria Program : GSTC Destination Training Date : 23-24 Octobe…" at bounding box center [139, 135] width 242 height 44
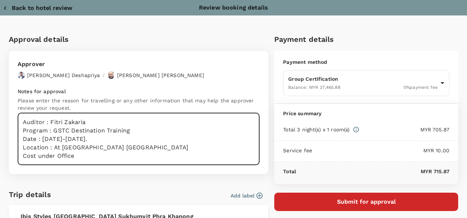
drag, startPoint x: 56, startPoint y: 140, endPoint x: 48, endPoint y: 141, distance: 8.2
click at [42, 142] on textarea "Auditor : Fitri Zakaria Program : GSTC Destination Training Date : 23-24 Octobe…" at bounding box center [139, 139] width 242 height 52
drag, startPoint x: 75, startPoint y: 155, endPoint x: 38, endPoint y: 155, distance: 37.1
click at [38, 155] on textarea "Auditor : Fitri Zakaria Program : GSTC Destination Training Date : 23-24 Octobe…" at bounding box center [139, 139] width 242 height 52
click at [190, 134] on textarea "Auditor : Fitri Zakaria Program : GSTC Destination Training Date : 23-24 Octobe…" at bounding box center [139, 139] width 242 height 52
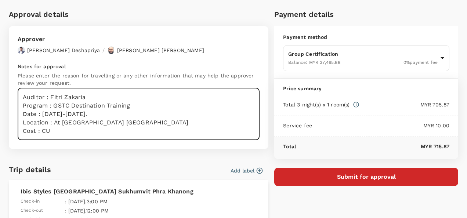
scroll to position [37, 0]
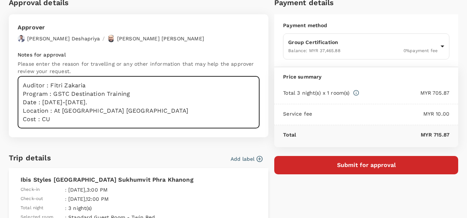
type textarea "Auditor : Fitri Zakaria Program : GSTC Destination Training Date : 23-24 Octobe…"
click at [304, 165] on button "Submit for approval" at bounding box center [366, 165] width 184 height 18
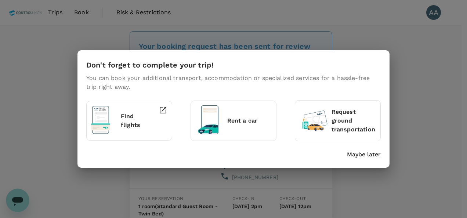
click at [362, 153] on p "Maybe later" at bounding box center [364, 154] width 34 height 9
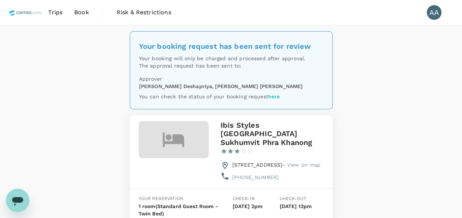
click at [80, 17] on span "Book" at bounding box center [81, 12] width 15 height 9
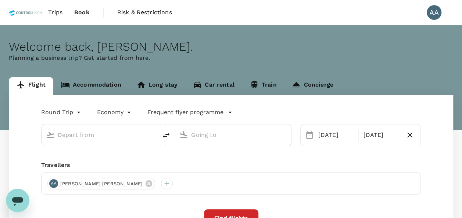
type input "Kuala Lumpur, Malaysia (any)"
type input "Suvarnabhumi Intl (BKK)"
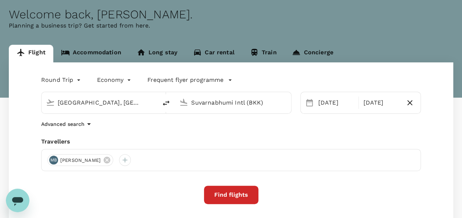
scroll to position [73, 0]
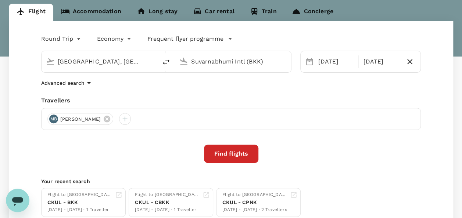
click at [234, 154] on button "Find flights" at bounding box center [231, 154] width 54 height 18
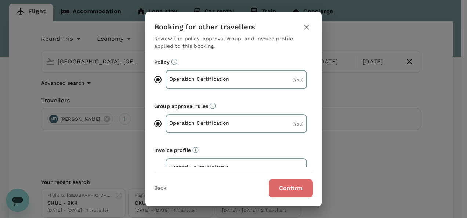
click at [275, 185] on button "Confirm" at bounding box center [291, 188] width 44 height 18
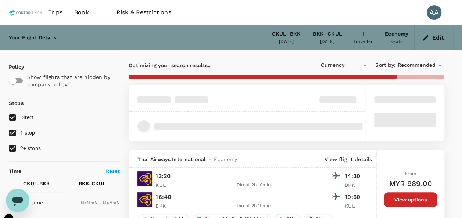
type input "MYR"
type input "1440"
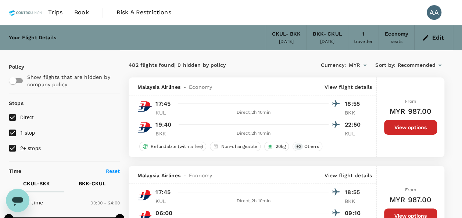
type input "1620"
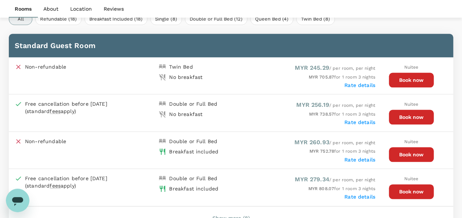
scroll to position [364, 0]
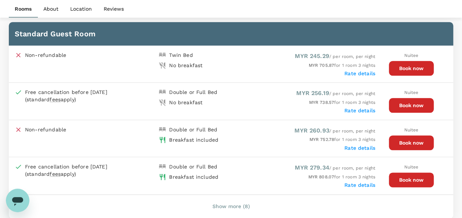
drag, startPoint x: 409, startPoint y: 22, endPoint x: 397, endPoint y: 19, distance: 11.8
click at [409, 22] on div "Standard Guest Room" at bounding box center [231, 34] width 444 height 24
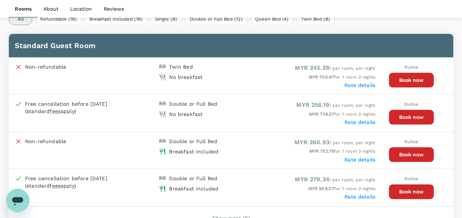
scroll to position [367, 0]
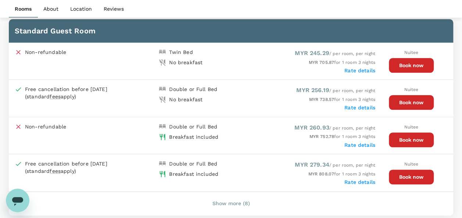
click at [398, 137] on button "Book now" at bounding box center [411, 140] width 45 height 15
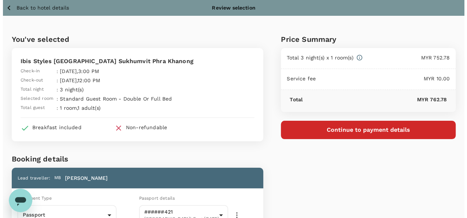
scroll to position [37, 0]
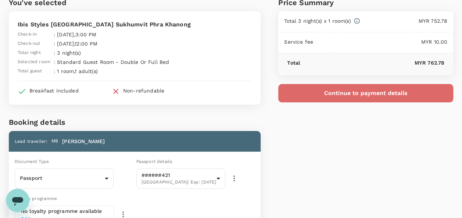
click at [296, 88] on button "Continue to payment details" at bounding box center [365, 93] width 175 height 18
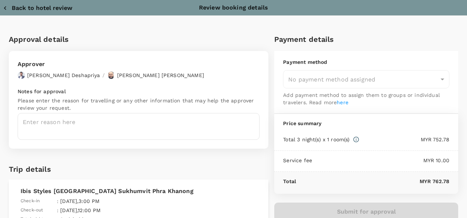
type input "9e254831-a140-43d4-90d9-f4bdc71b84d3"
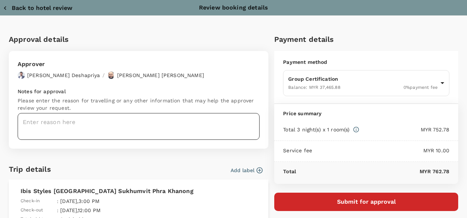
click at [134, 126] on textarea at bounding box center [139, 126] width 242 height 27
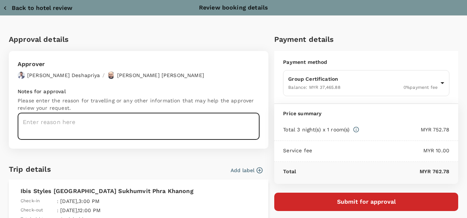
paste textarea "Auditor : Fitri Zakaria Program : GSTC Destination Training Date : [DATE]-[DATE…"
type textarea "Auditor : Fitri Zakaria Program : GSTC Destination Training Date : [DATE]-[DATE…"
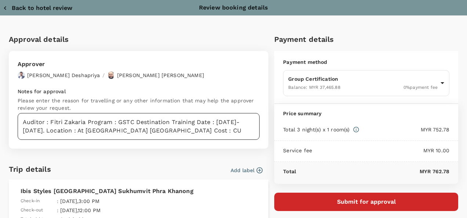
scroll to position [37, 0]
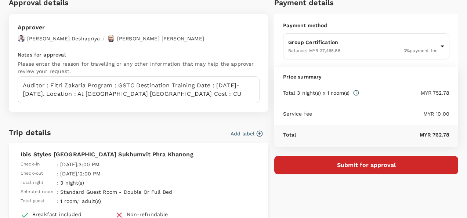
click at [311, 159] on button "Submit for approval" at bounding box center [366, 165] width 184 height 18
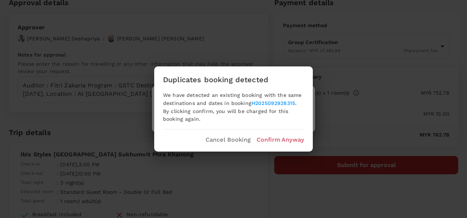
click at [277, 142] on p "Confirm Anyway" at bounding box center [280, 140] width 47 height 9
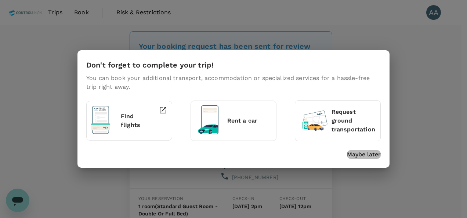
click at [357, 156] on p "Maybe later" at bounding box center [364, 154] width 34 height 9
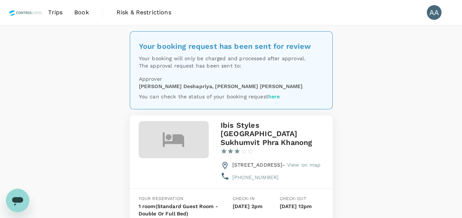
click at [58, 13] on span "Trips" at bounding box center [55, 12] width 14 height 9
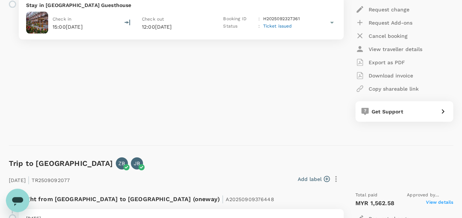
scroll to position [725, 0]
